Goal: Task Accomplishment & Management: Manage account settings

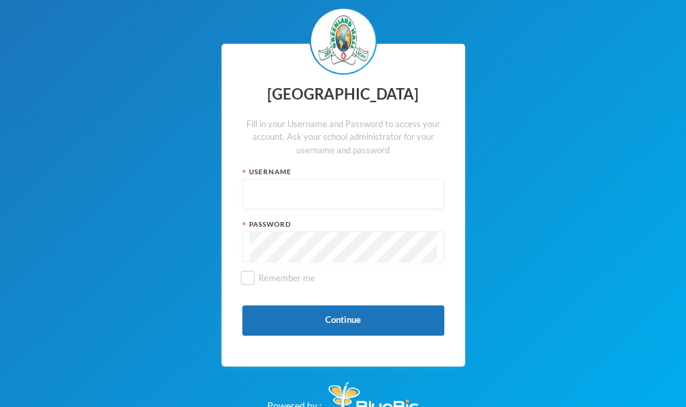
click at [313, 194] on input "text" at bounding box center [343, 195] width 187 height 30
type input "glhp163"
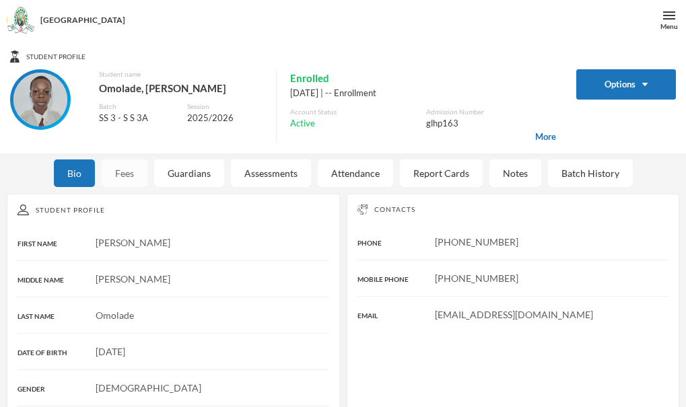
click at [127, 166] on div "Fees" at bounding box center [125, 174] width 46 height 28
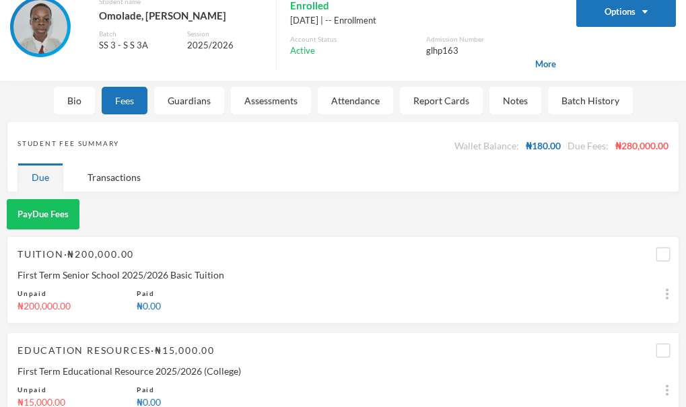
scroll to position [66, 0]
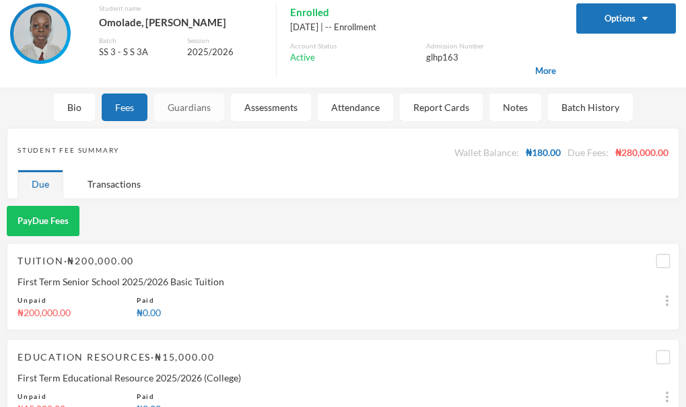
click at [193, 120] on div "Guardians" at bounding box center [189, 108] width 70 height 28
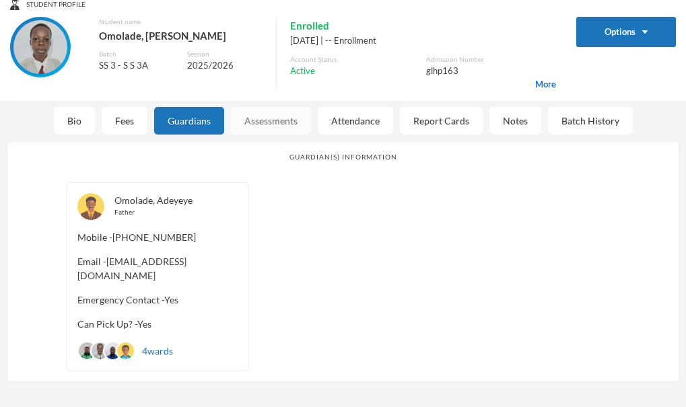
click at [249, 122] on div "Assessments" at bounding box center [271, 121] width 80 height 28
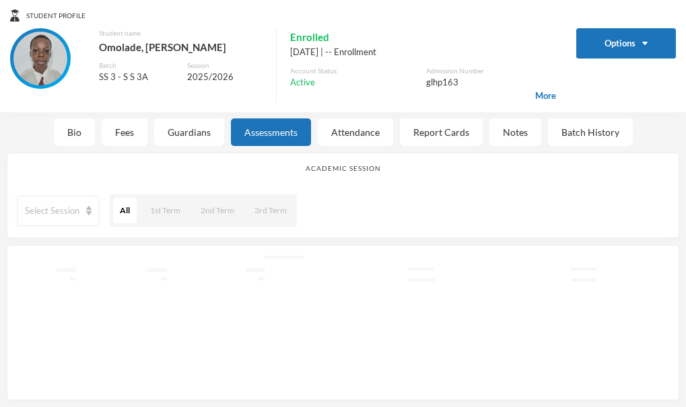
scroll to position [41, 0]
click at [343, 143] on div "Attendance" at bounding box center [355, 133] width 75 height 28
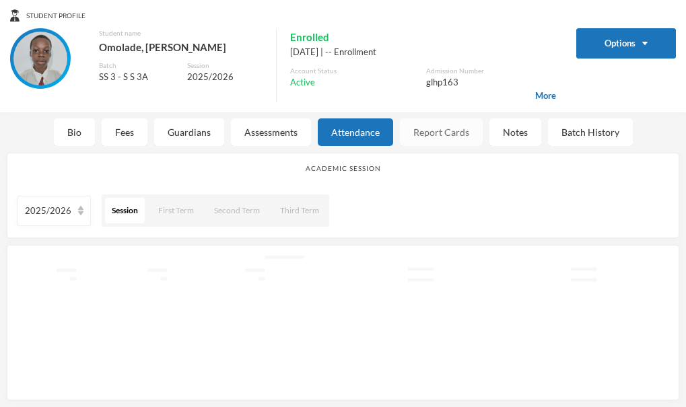
click at [405, 141] on div "Report Cards" at bounding box center [441, 133] width 83 height 28
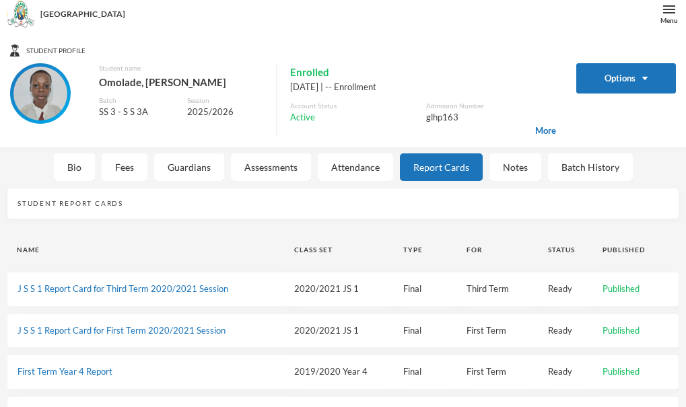
scroll to position [0, 0]
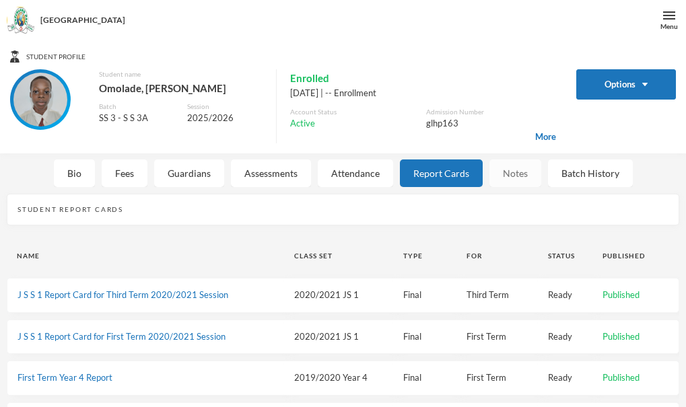
click at [499, 178] on div "Notes" at bounding box center [516, 174] width 52 height 28
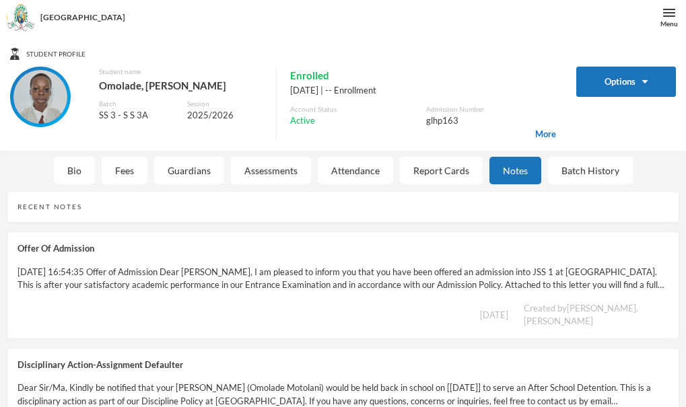
scroll to position [2, 0]
click at [568, 183] on div "Batch History" at bounding box center [590, 172] width 85 height 28
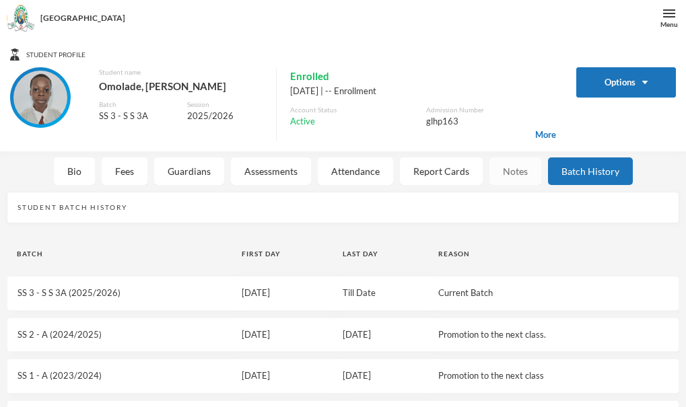
click at [531, 181] on div "Notes" at bounding box center [516, 172] width 52 height 28
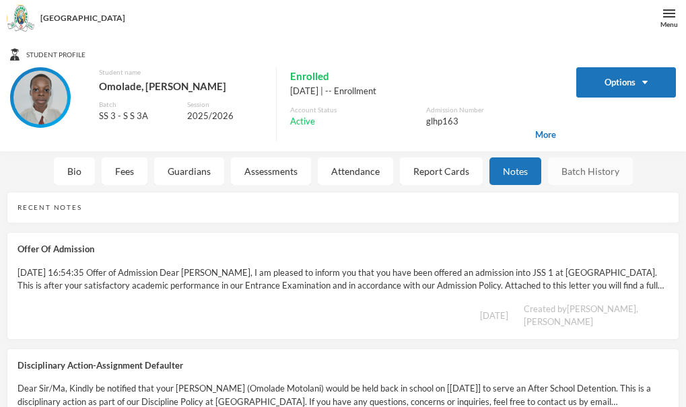
click at [583, 175] on div "Batch History" at bounding box center [590, 172] width 85 height 28
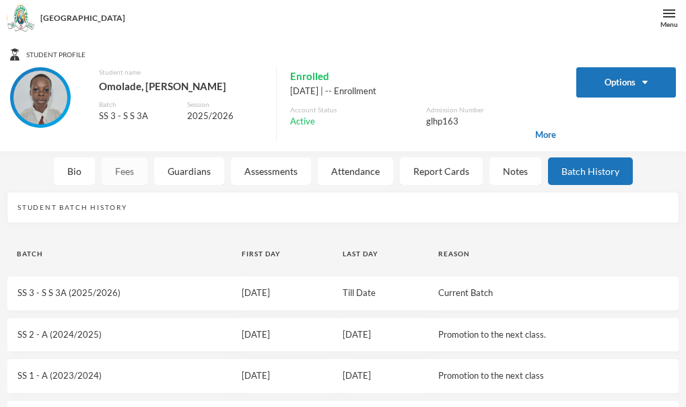
click at [131, 162] on div "Fees" at bounding box center [125, 172] width 46 height 28
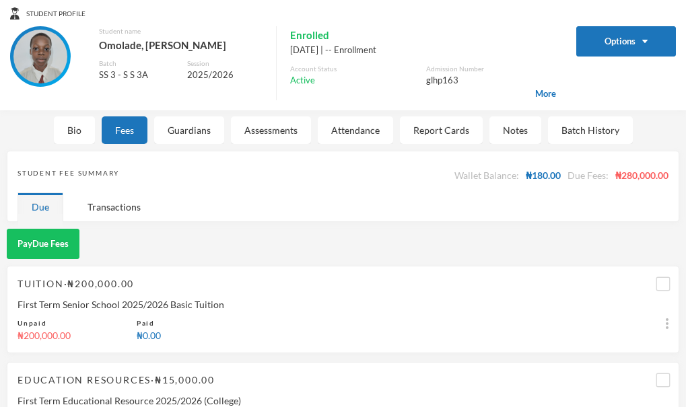
scroll to position [0, 0]
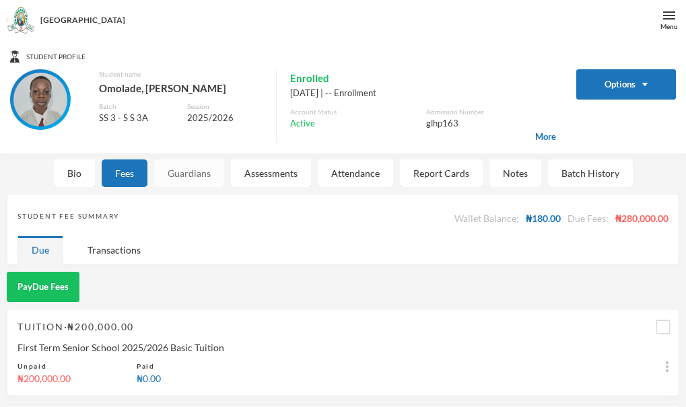
click at [182, 187] on div "Guardians" at bounding box center [189, 174] width 70 height 28
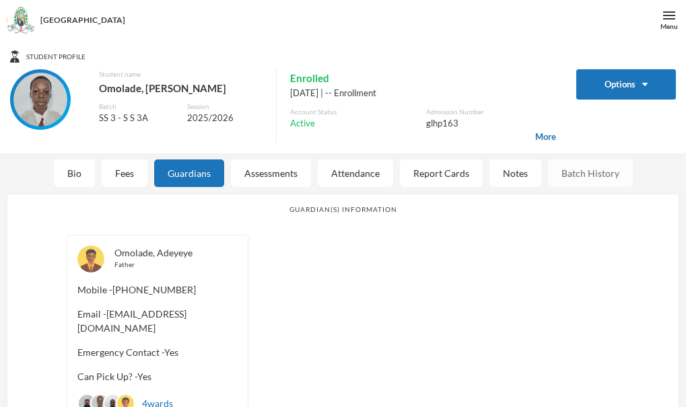
click at [563, 182] on div "Batch History" at bounding box center [590, 174] width 85 height 28
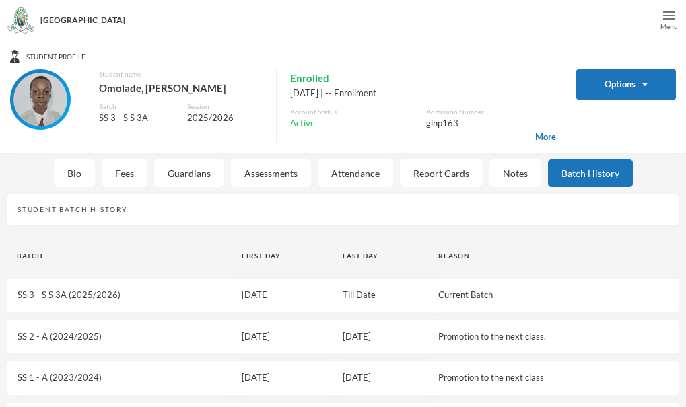
click at [669, 28] on div "Menu" at bounding box center [670, 27] width 18 height 10
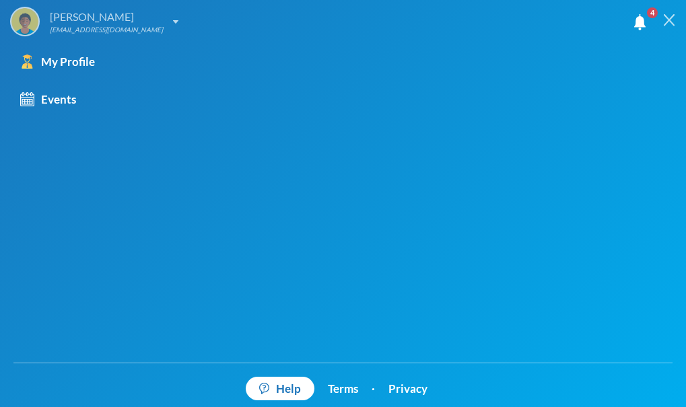
click at [150, 19] on div "Omolade Motolani [EMAIL_ADDRESS][DOMAIN_NAME]" at bounding box center [94, 22] width 168 height 30
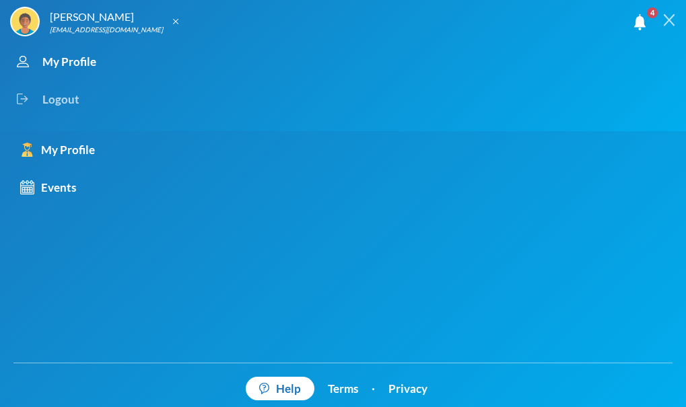
click at [75, 94] on div "Logout" at bounding box center [331, 100] width 643 height 38
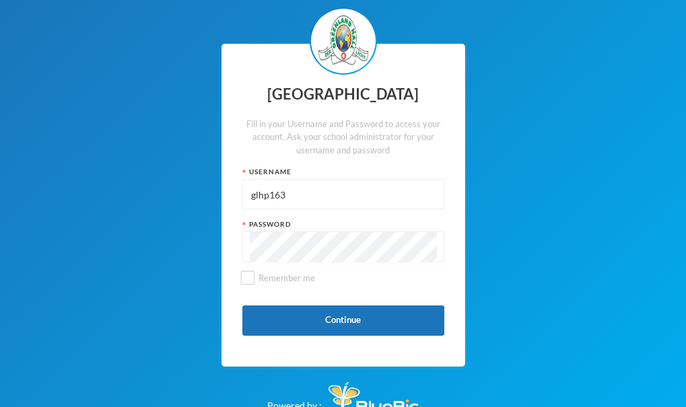
click at [327, 208] on input "glhp163" at bounding box center [343, 195] width 187 height 30
type input "glh20c35"
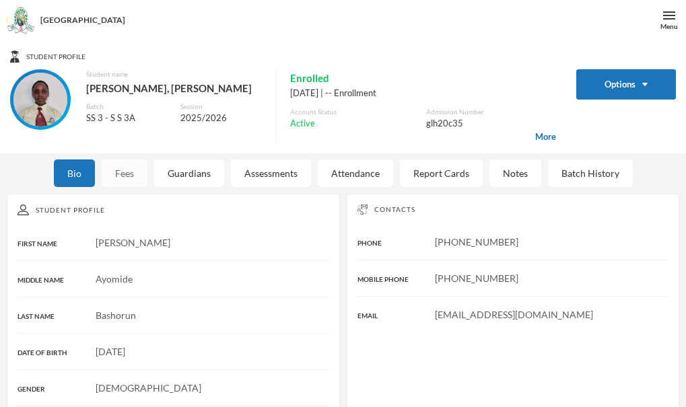
click at [131, 176] on div "Fees" at bounding box center [125, 174] width 46 height 28
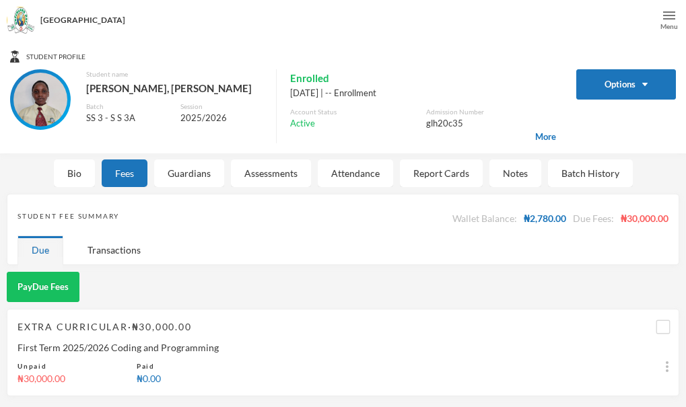
click at [661, 19] on div "Menu" at bounding box center [670, 20] width 34 height 40
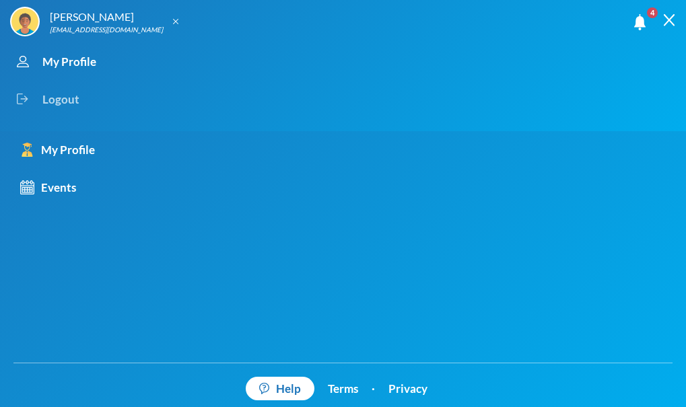
click at [79, 94] on div "Logout" at bounding box center [331, 100] width 643 height 38
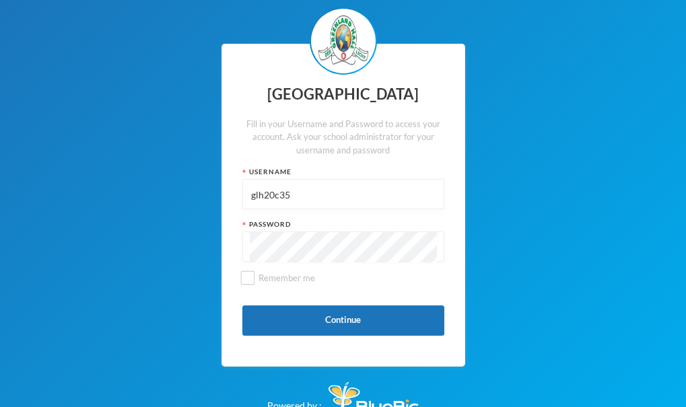
click at [343, 207] on input "glh20c35" at bounding box center [343, 195] width 187 height 30
type input "g"
